Goal: Find specific page/section: Find specific page/section

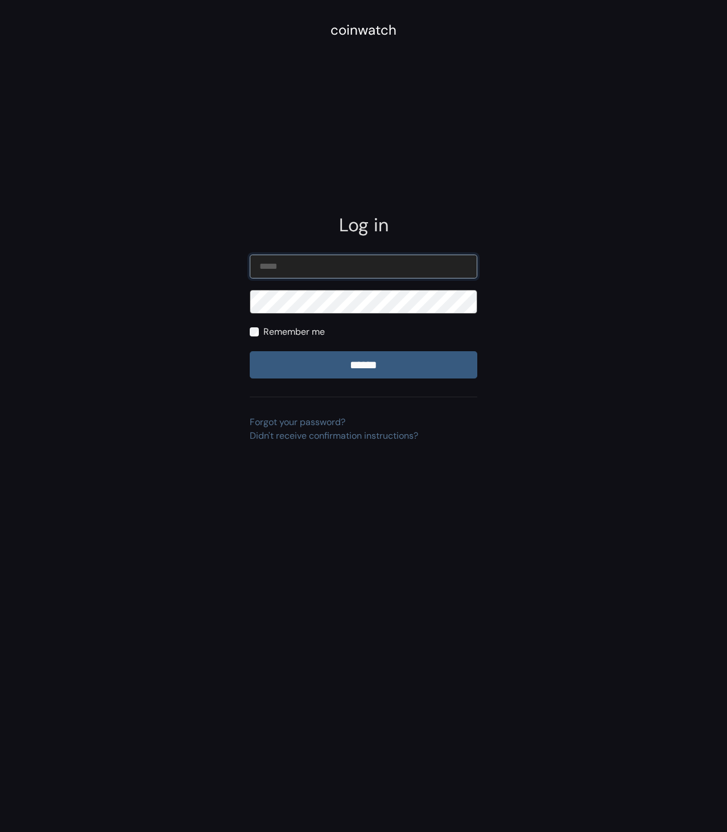
type input "**********"
click at [379, 366] on input "******" at bounding box center [363, 364] width 227 height 27
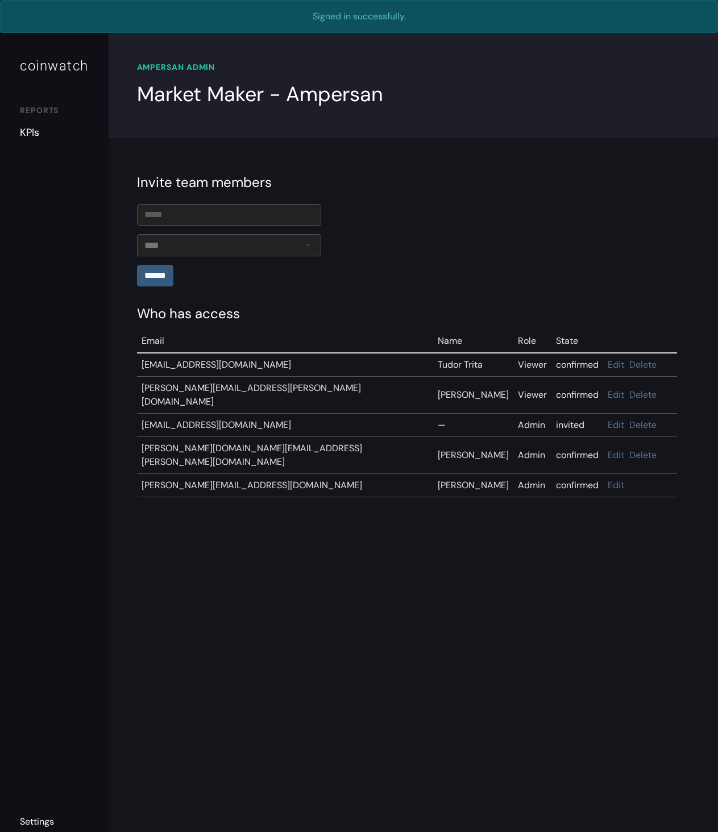
click at [33, 134] on link "KPIs" at bounding box center [54, 132] width 69 height 15
